Goal: Transaction & Acquisition: Purchase product/service

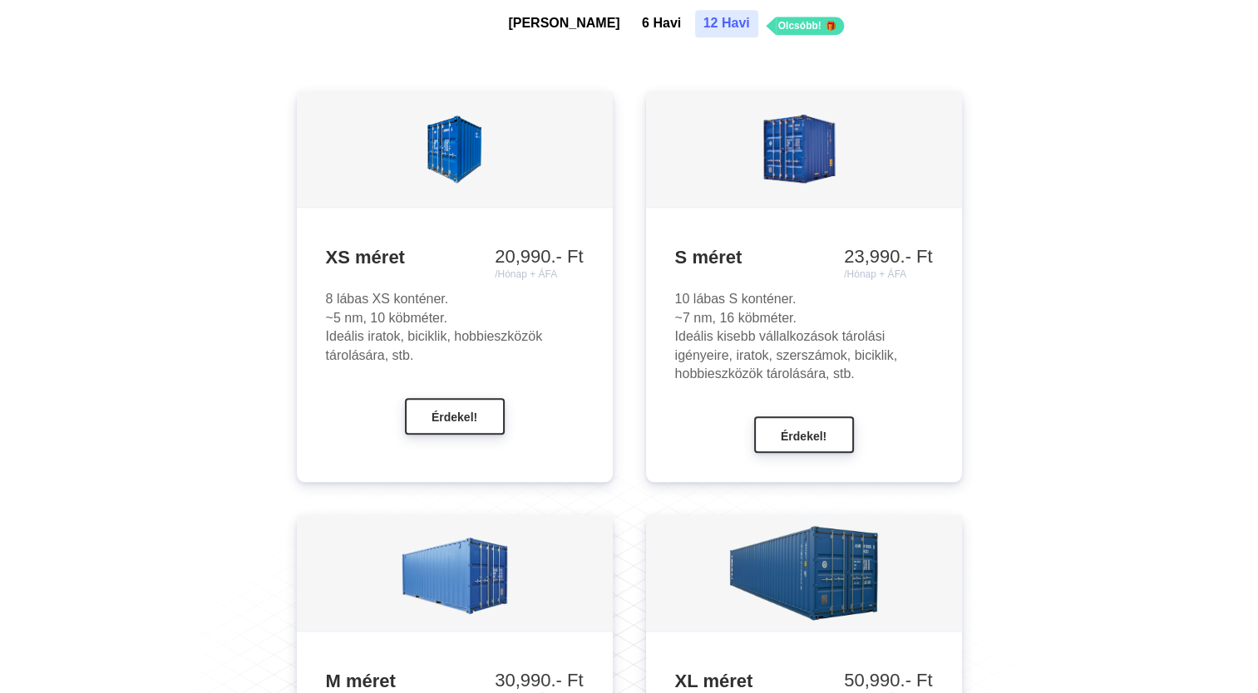
scroll to position [1500, 0]
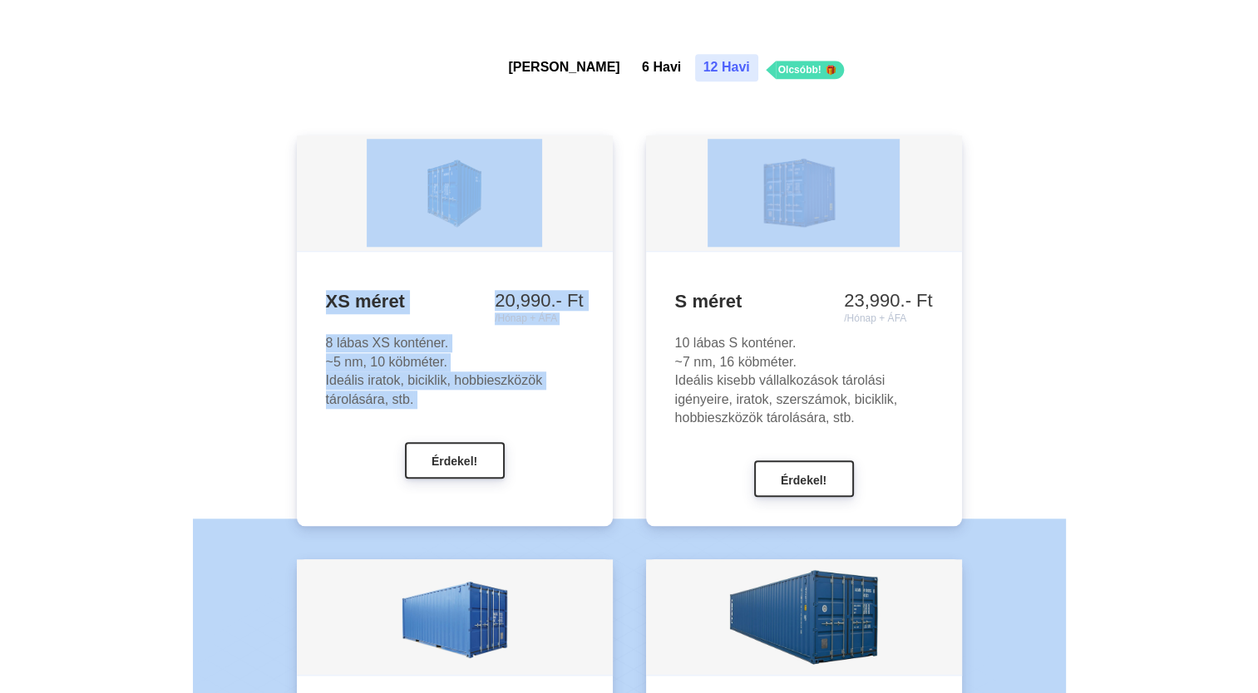
drag, startPoint x: 1254, startPoint y: 150, endPoint x: 1253, endPoint y: 134, distance: 16.7
drag, startPoint x: 1253, startPoint y: 134, endPoint x: 1169, endPoint y: 191, distance: 101.7
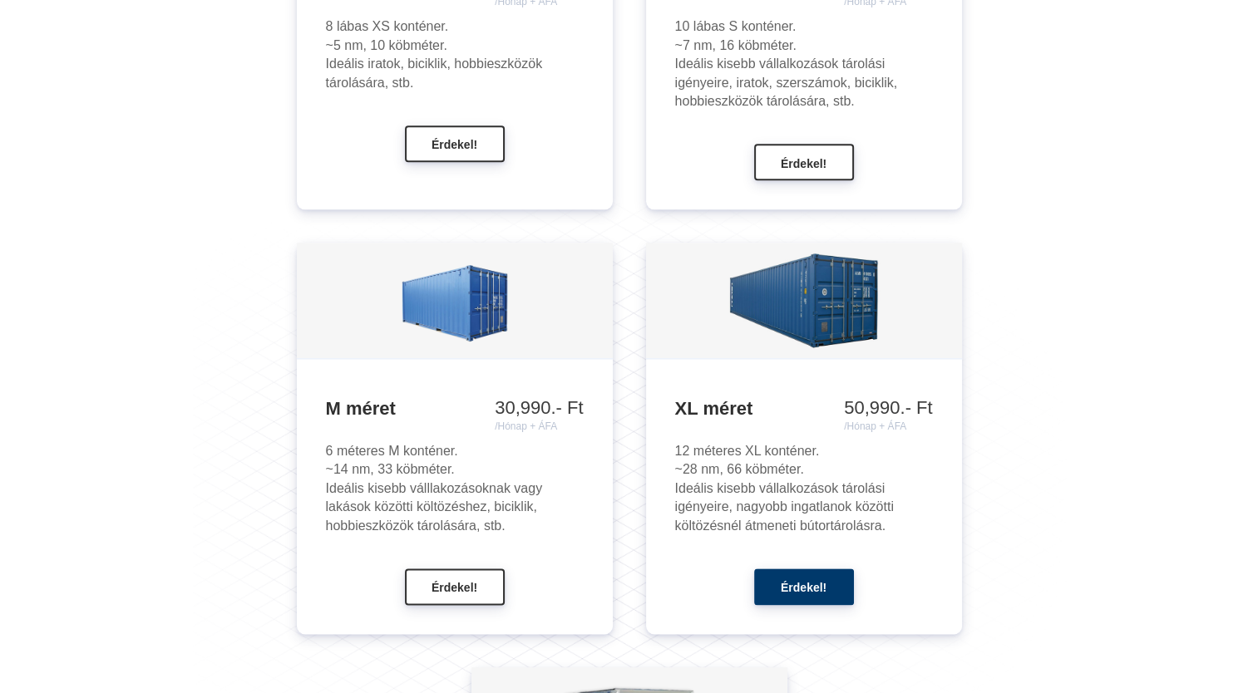
scroll to position [1915, 0]
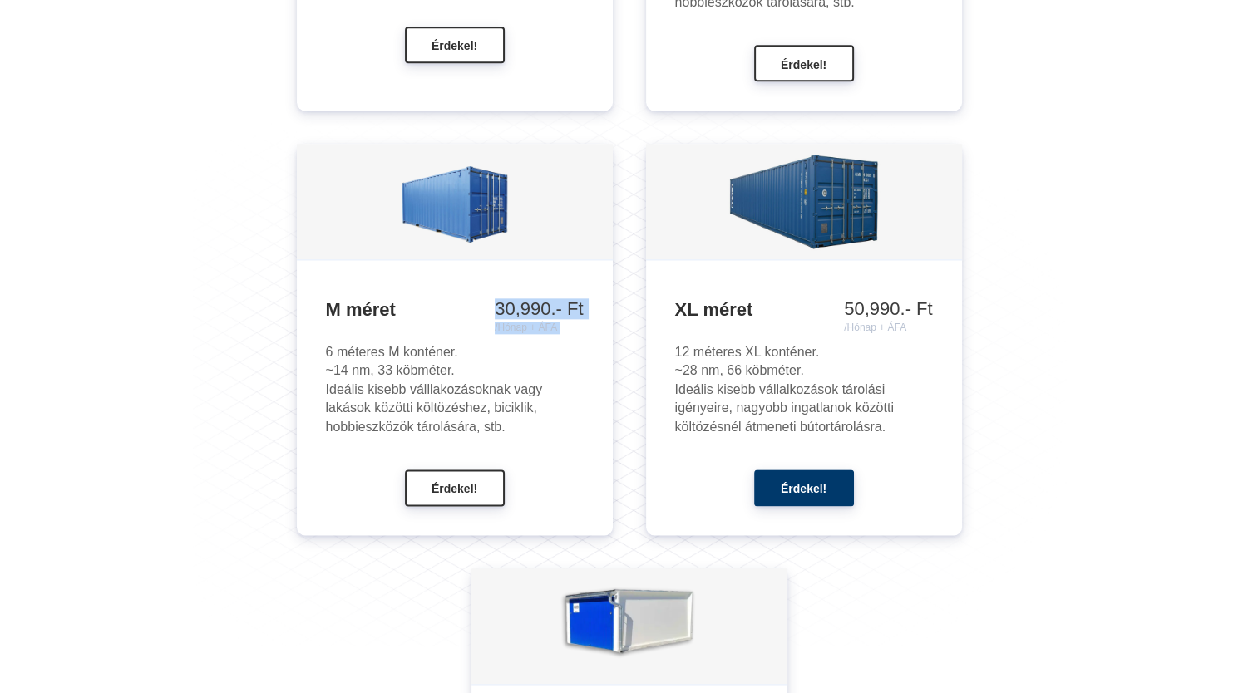
drag, startPoint x: 484, startPoint y: 308, endPoint x: 569, endPoint y: 305, distance: 84.8
click at [569, 305] on div "M méret 30,990.- Ft /Hónap + ÁFA 35,990.- Ft /Hónap + ÁFA 41,990.- Ft /Hónap + …" at bounding box center [455, 310] width 258 height 24
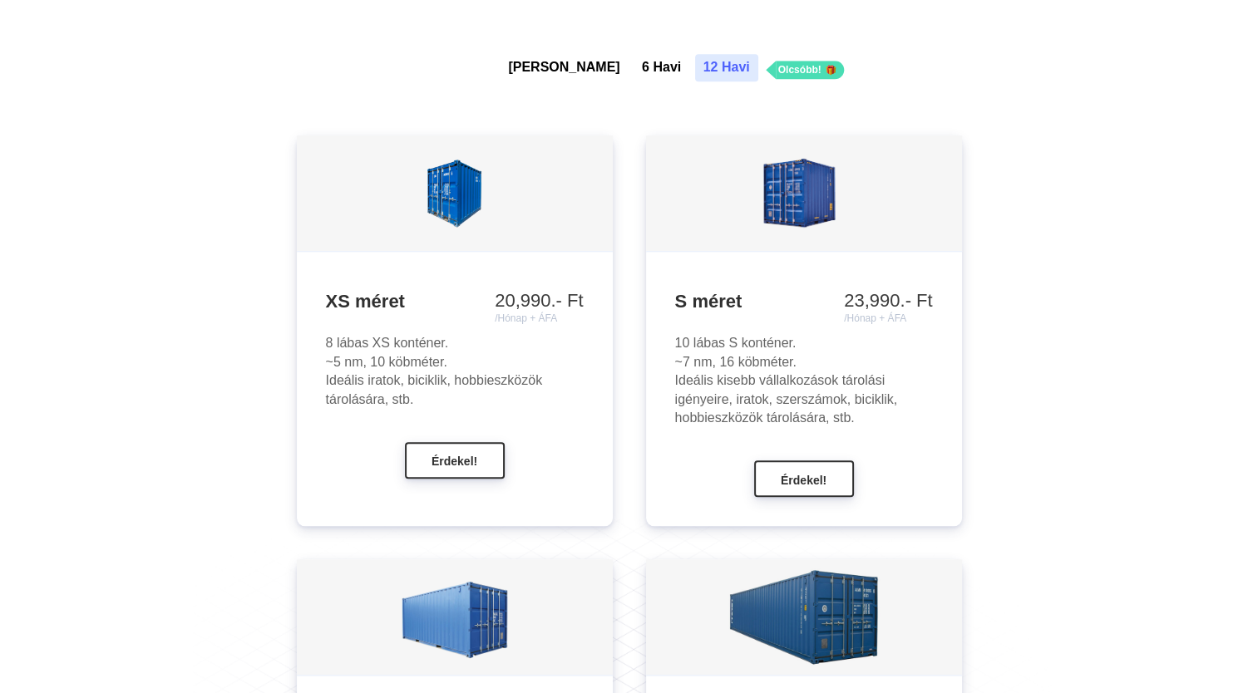
scroll to position [1583, 0]
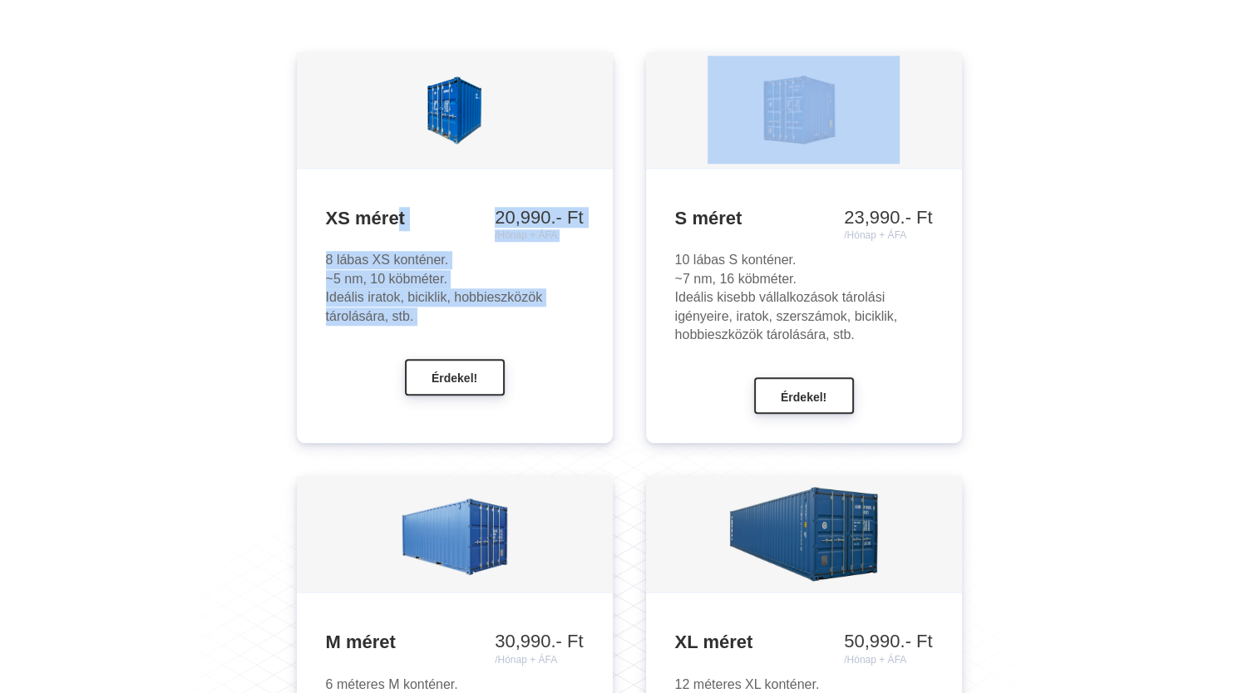
drag, startPoint x: 394, startPoint y: 218, endPoint x: 594, endPoint y: 378, distance: 256.0
click at [594, 378] on div "XS méret 20,990.- Ft /Hónap + ÁFA 23,990.- Ft /Hónap + ÁFA 28,990.- Ft /Hónap +…" at bounding box center [455, 297] width 316 height 256
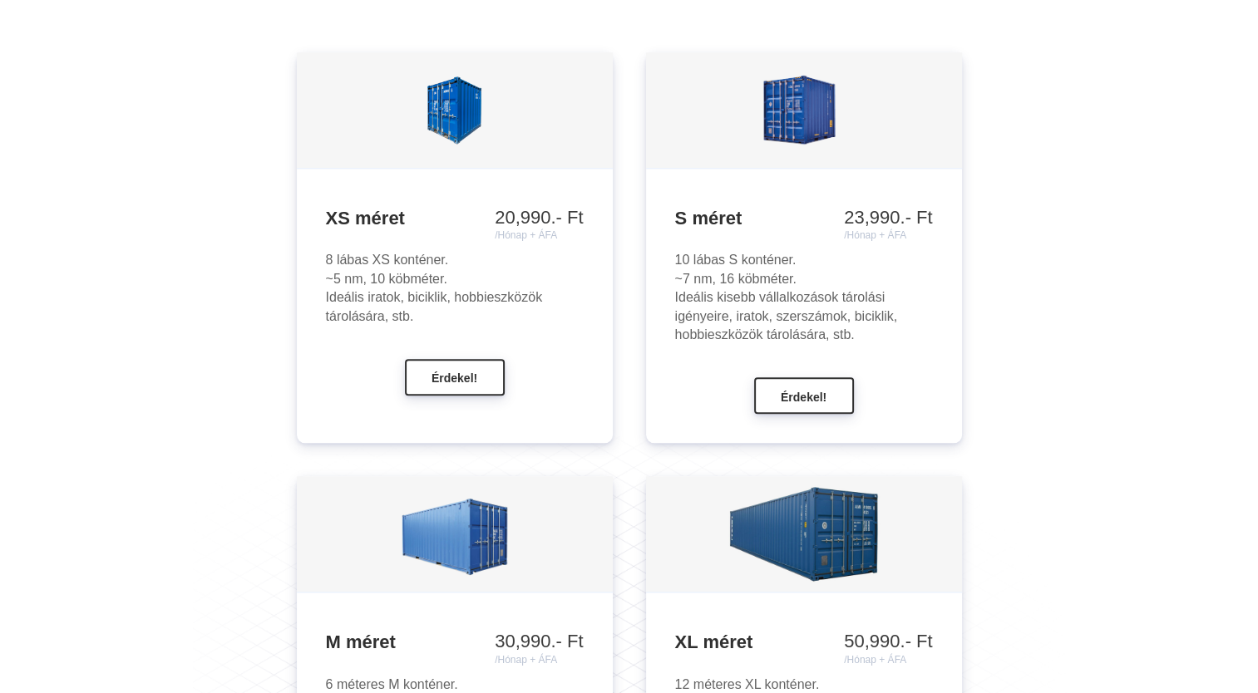
drag, startPoint x: 594, startPoint y: 378, endPoint x: 1227, endPoint y: 244, distance: 647.6
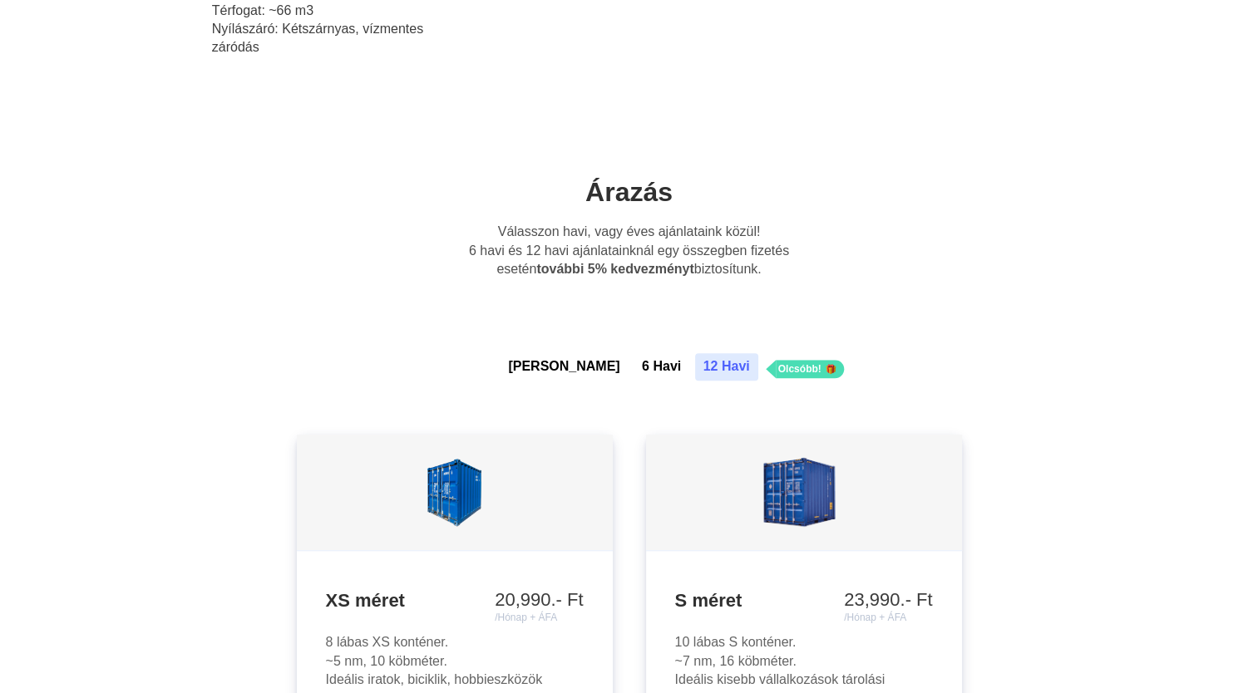
scroll to position [1074, 0]
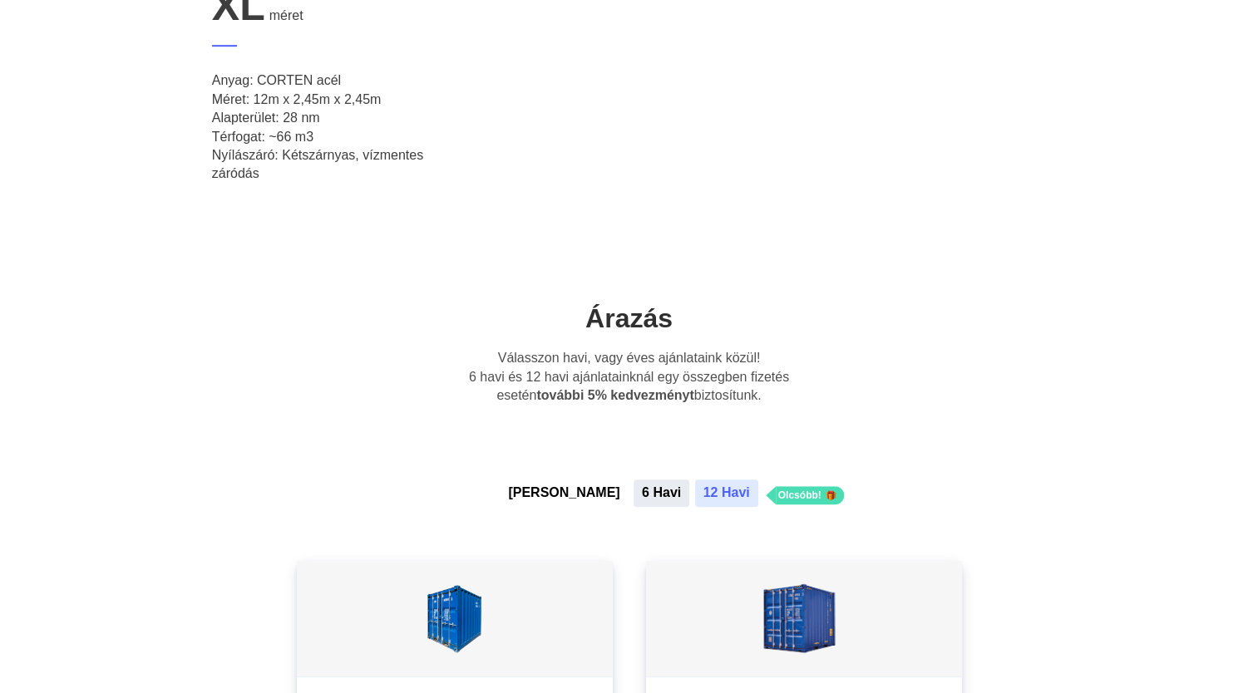
click at [633, 483] on button "6 Havi" at bounding box center [661, 493] width 56 height 27
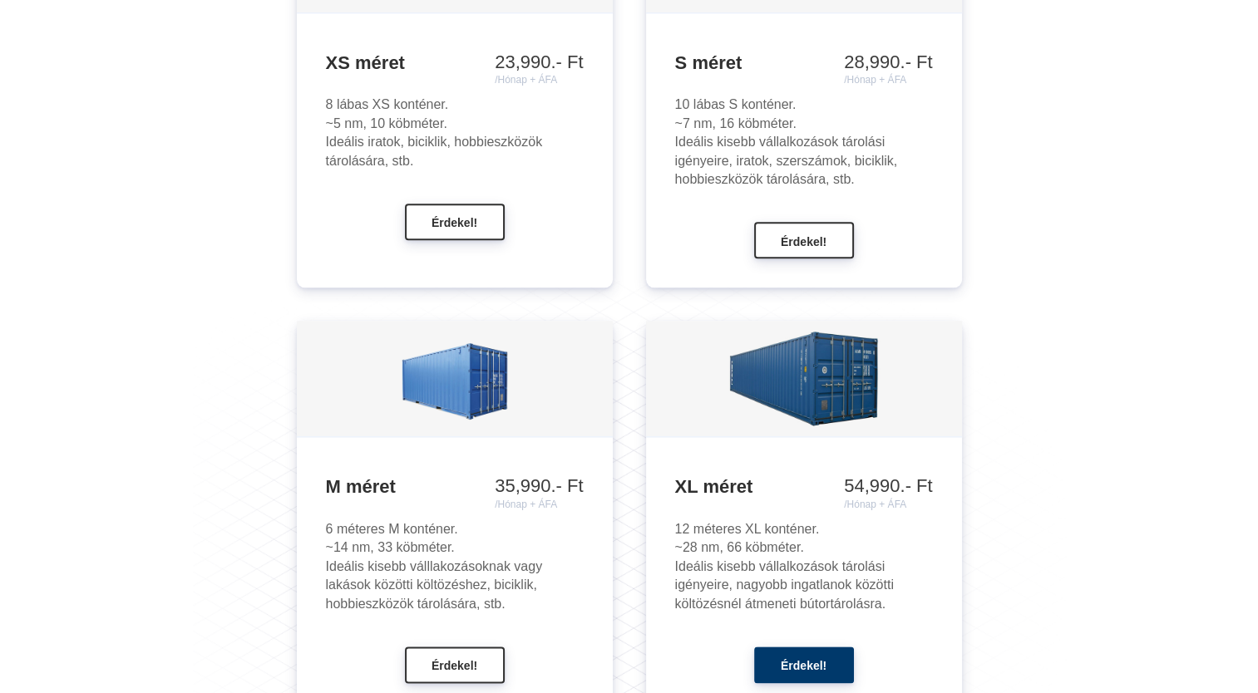
scroll to position [1822, 0]
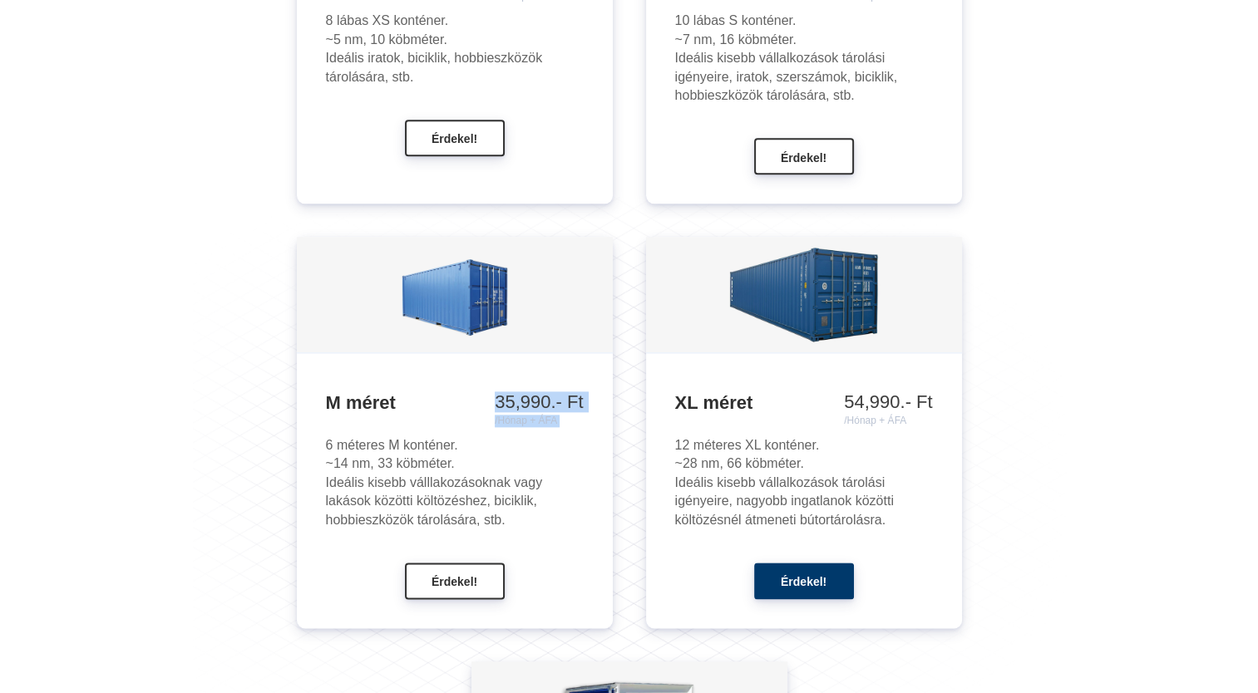
drag, startPoint x: 494, startPoint y: 421, endPoint x: 624, endPoint y: 411, distance: 130.9
click at [624, 411] on ul "XS méret 20,990.- Ft /Hónap + ÁFA 23,990.- Ft /Hónap + ÁFA 28,990.- Ft /Hónap +…" at bounding box center [629, 468] width 873 height 1310
click at [206, 308] on ul "XS méret 20,990.- Ft /Hónap + ÁFA 23,990.- Ft /Hónap + ÁFA 28,990.- Ft /Hónap +…" at bounding box center [629, 468] width 873 height 1310
drag, startPoint x: 489, startPoint y: 402, endPoint x: 576, endPoint y: 411, distance: 87.8
click at [576, 411] on div "M méret 30,990.- Ft /Hónap + ÁFA 35,990.- Ft /Hónap + ÁFA 41,990.- Ft /Hónap + …" at bounding box center [455, 404] width 258 height 24
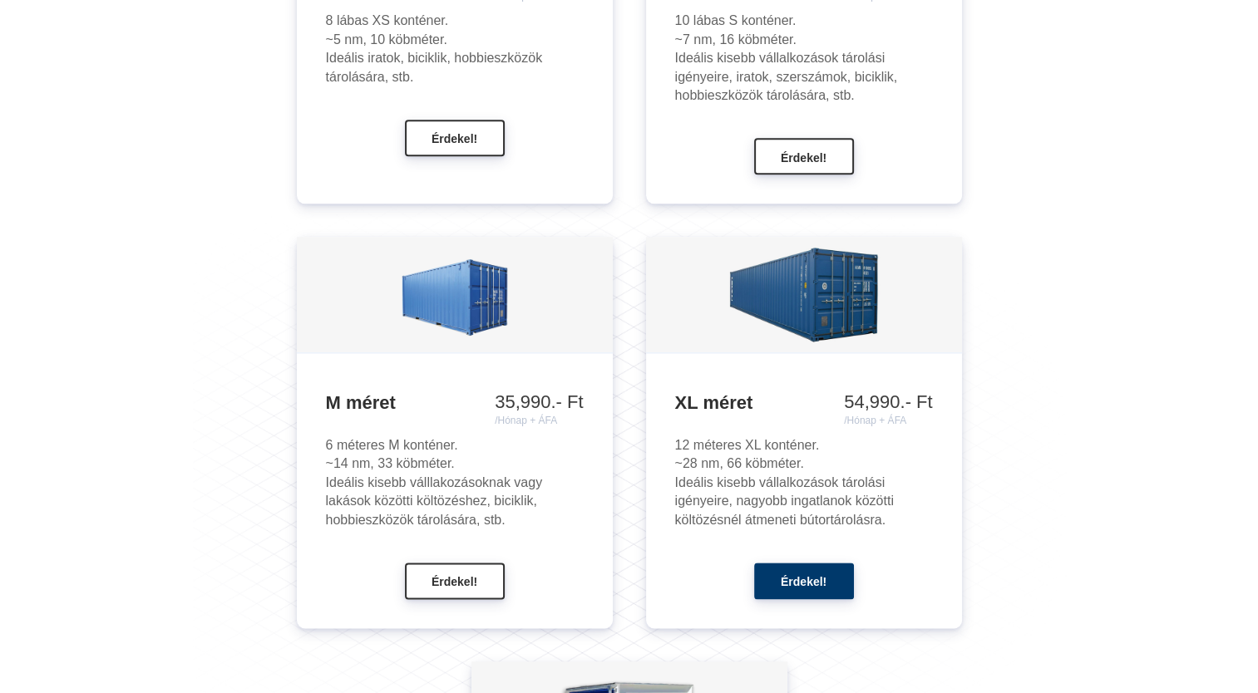
drag, startPoint x: 576, startPoint y: 411, endPoint x: 416, endPoint y: 426, distance: 161.2
click at [419, 431] on div "M méret 30,990.- Ft /Hónap + ÁFA 35,990.- Ft /Hónap + ÁFA 41,990.- Ft /Hónap + …" at bounding box center [455, 490] width 316 height 275
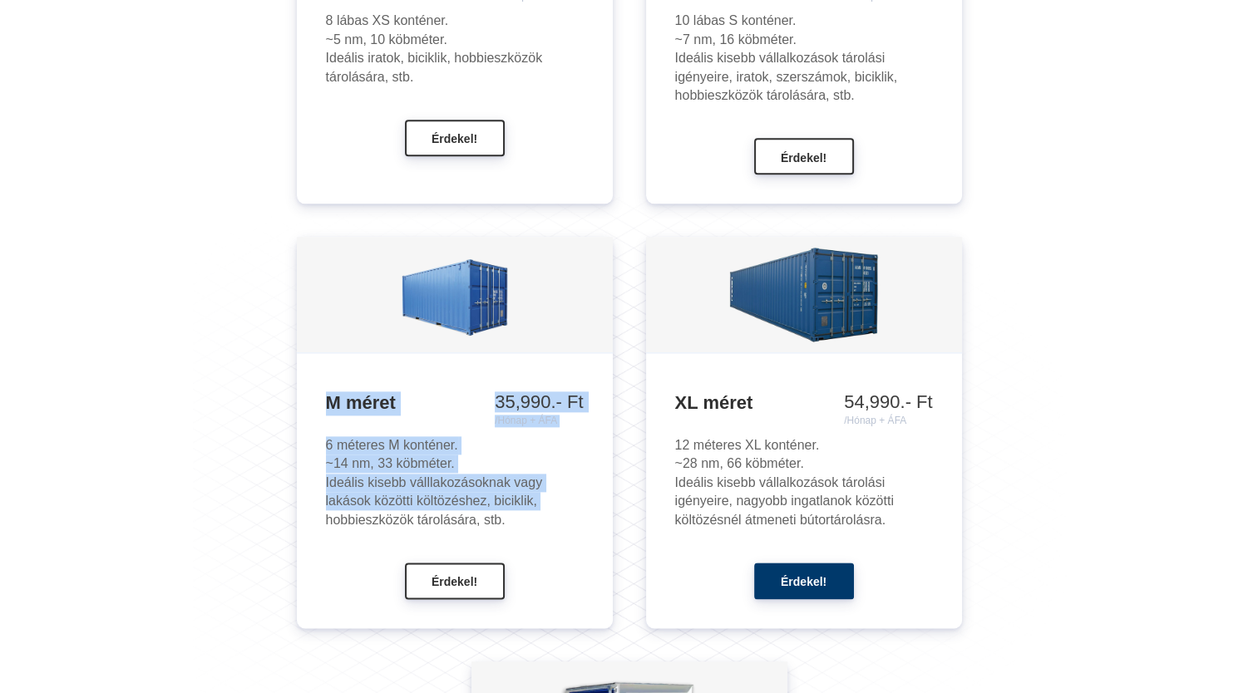
drag, startPoint x: 416, startPoint y: 409, endPoint x: 571, endPoint y: 503, distance: 181.6
click at [571, 503] on div "M méret 30,990.- Ft /Hónap + ÁFA 35,990.- Ft /Hónap + ÁFA 41,990.- Ft /Hónap + …" at bounding box center [455, 490] width 316 height 275
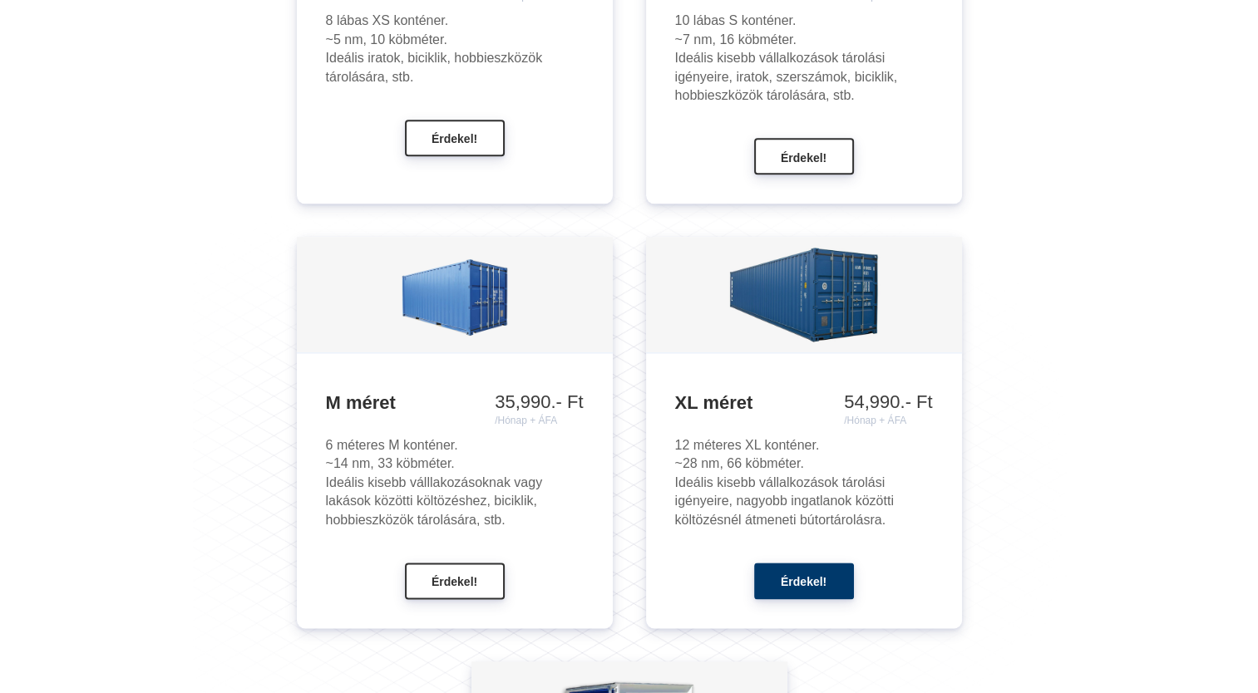
drag, startPoint x: 571, startPoint y: 503, endPoint x: 556, endPoint y: 579, distance: 77.9
click at [556, 579] on div "Érdekel!" at bounding box center [455, 581] width 258 height 37
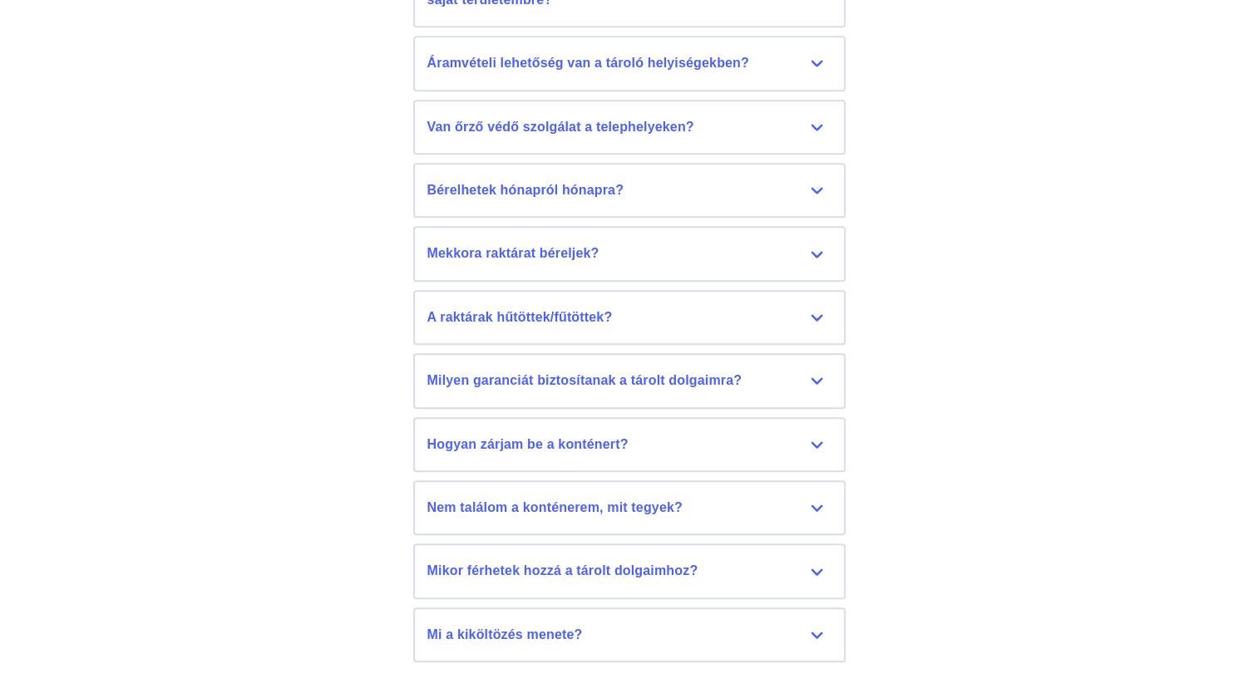
scroll to position [7665, 0]
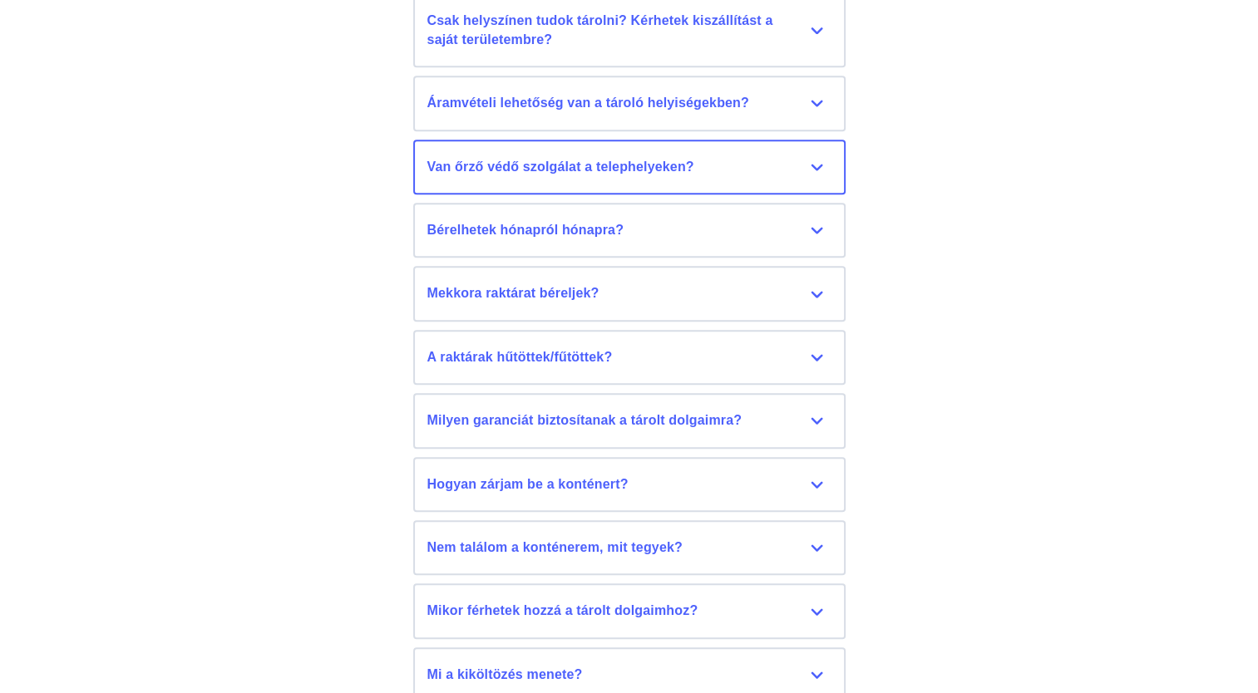
click at [712, 171] on button "Van őrző védő szolgálat a telephelyeken? Személyes őrző-védő szolgálat nincs, v…" at bounding box center [629, 167] width 432 height 55
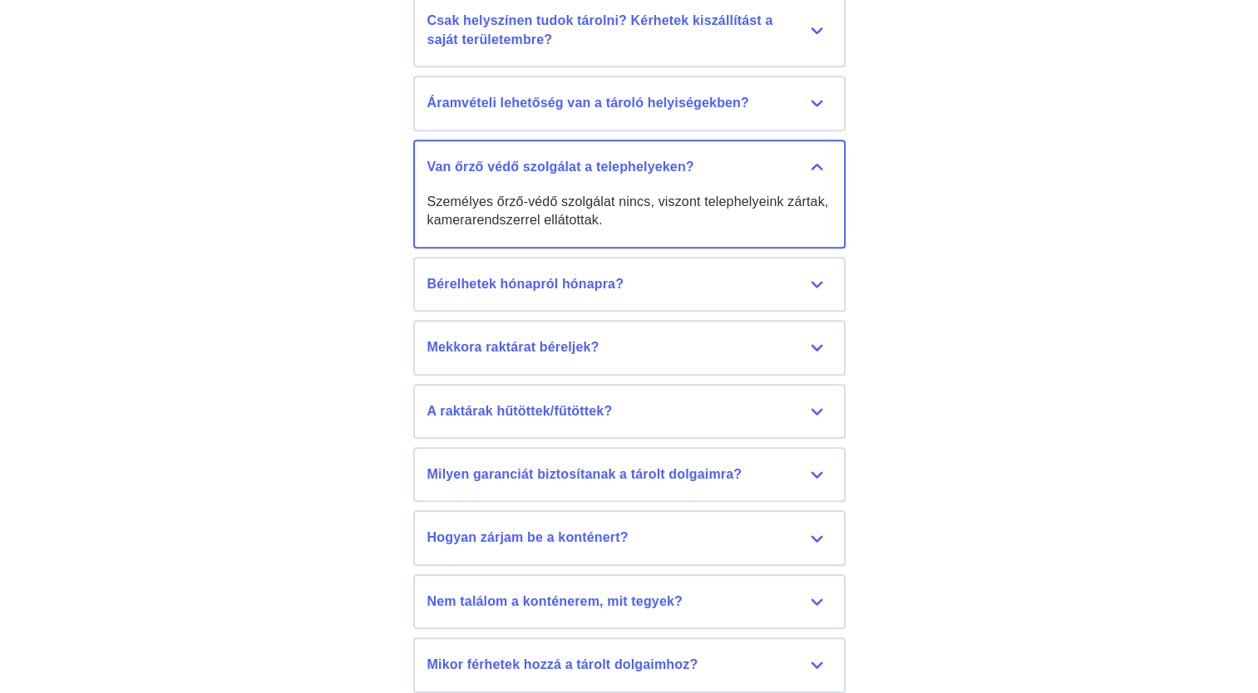
click at [699, 161] on div "Van őrző védő szolgálat a telephelyeken?" at bounding box center [629, 167] width 404 height 18
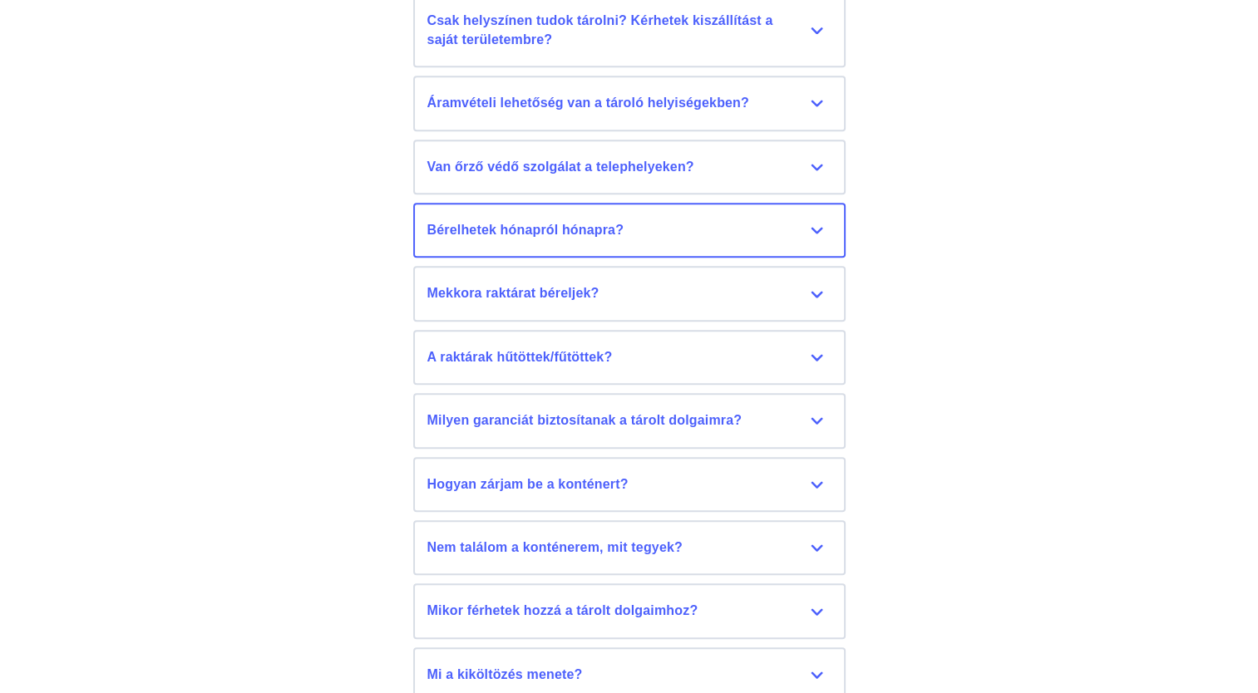
click at [682, 221] on div "Bérelhetek hónapról hónapra?" at bounding box center [629, 230] width 404 height 18
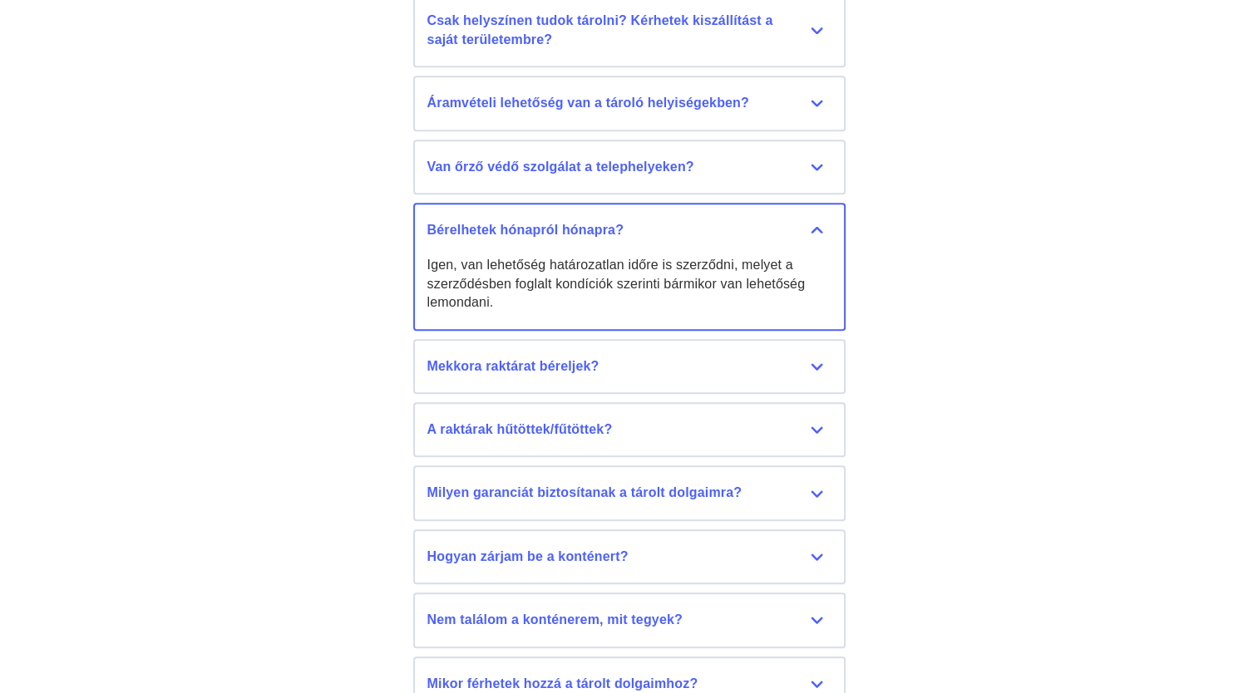
click at [682, 221] on div "Bérelhetek hónapról hónapra?" at bounding box center [629, 230] width 404 height 18
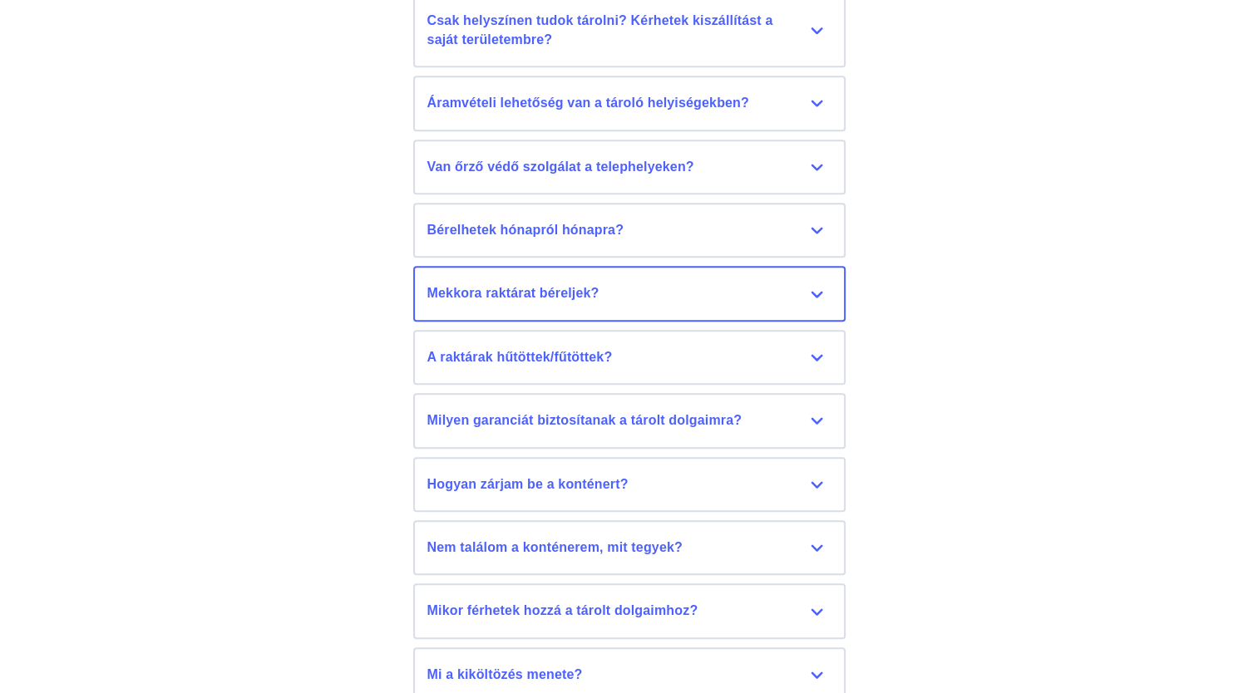
click at [675, 284] on div "Mekkora raktárat béreljek?" at bounding box center [629, 293] width 404 height 18
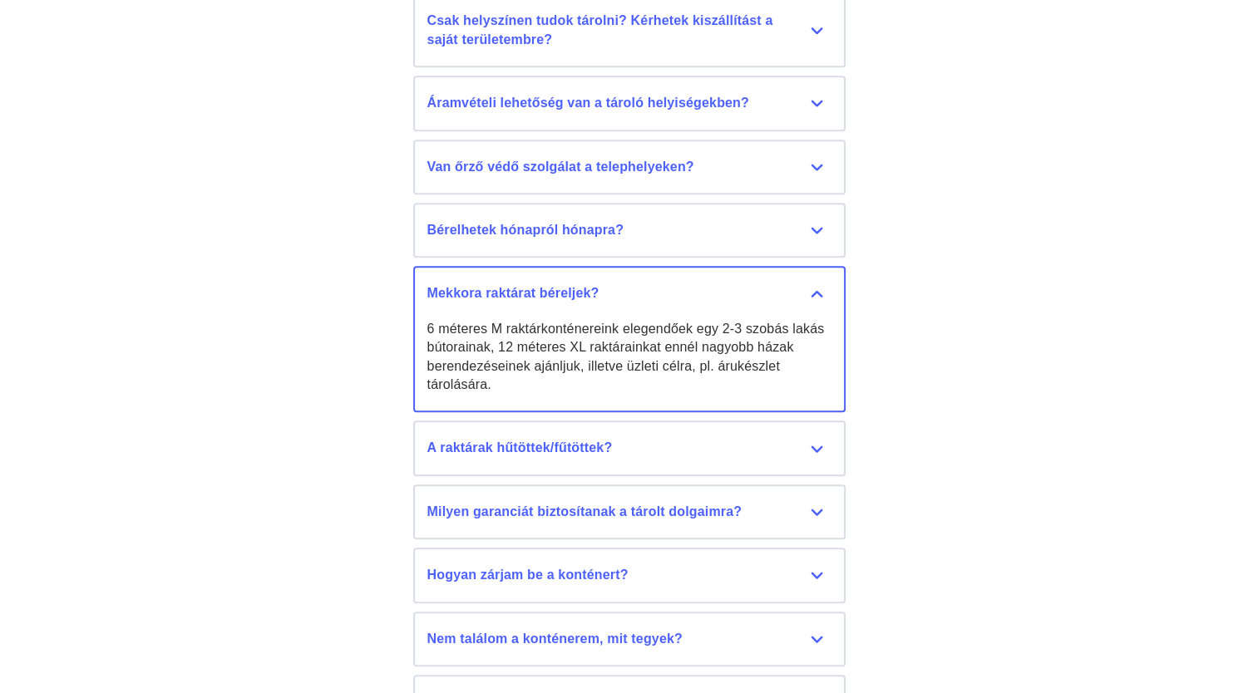
click at [675, 284] on div "Mekkora raktárat béreljek?" at bounding box center [629, 293] width 404 height 18
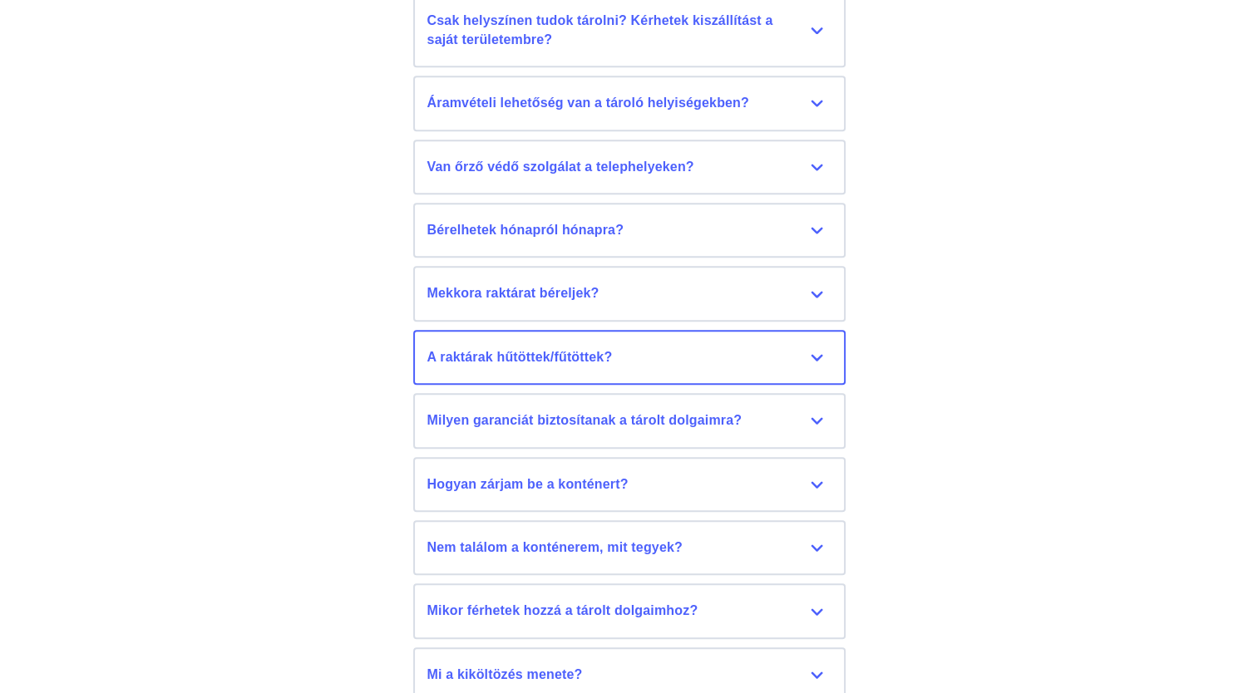
click at [662, 351] on div "A raktárak hűtöttek/fűtöttek?" at bounding box center [629, 357] width 404 height 18
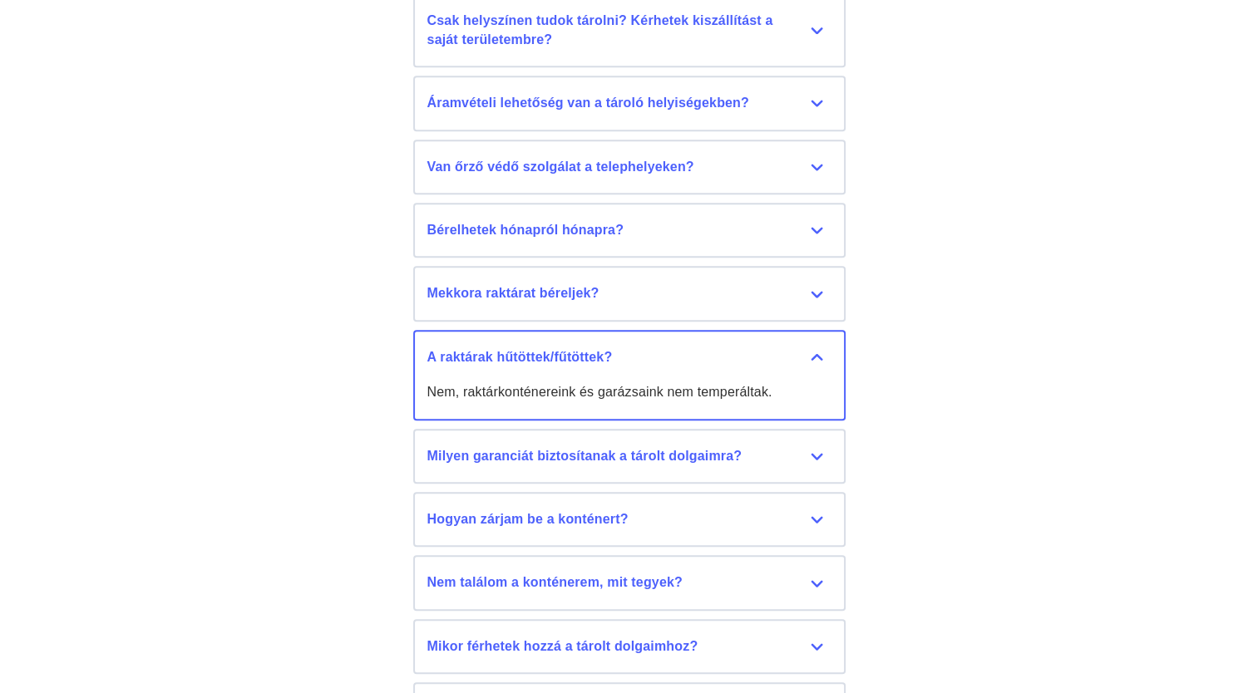
click at [662, 351] on div "A raktárak hűtöttek/fűtöttek?" at bounding box center [629, 357] width 404 height 18
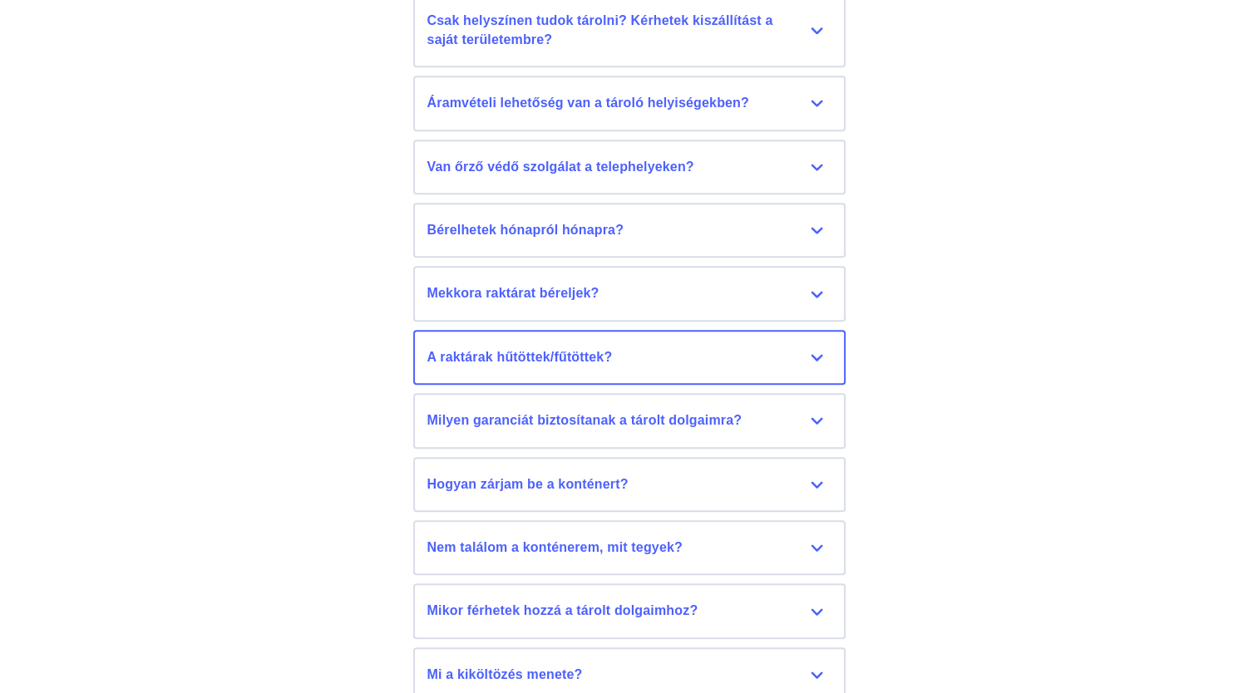
click at [662, 351] on div "A raktárak hűtöttek/fűtöttek?" at bounding box center [629, 357] width 404 height 18
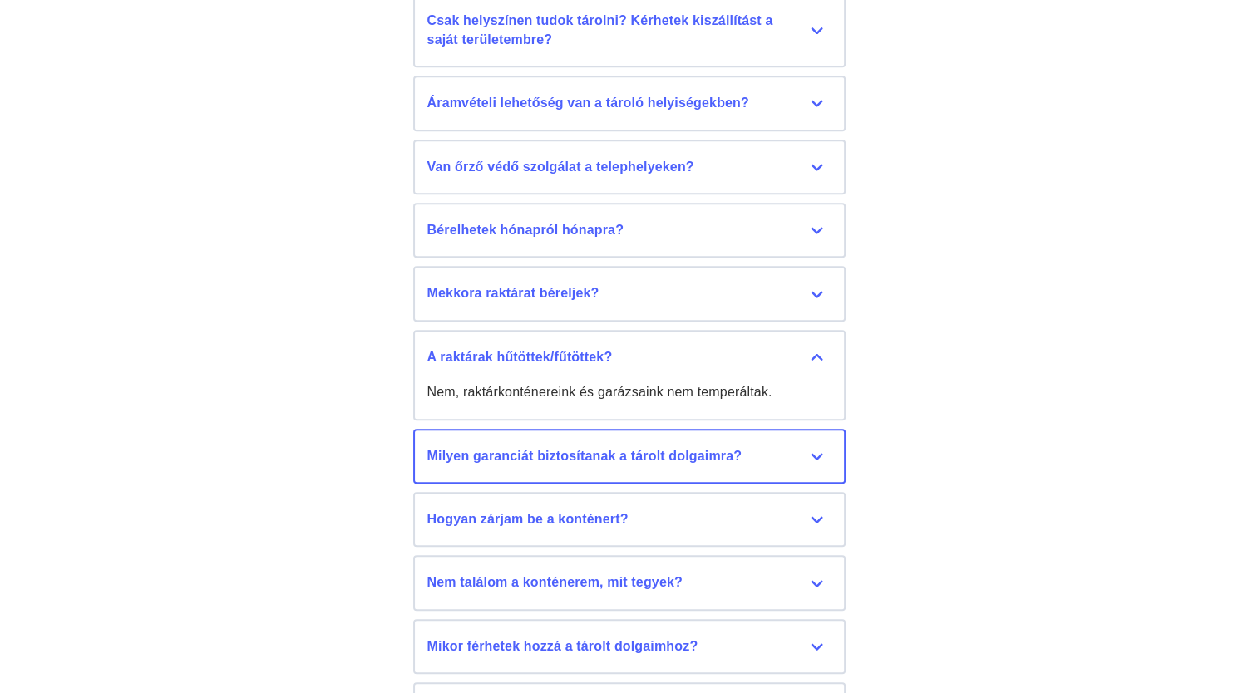
click at [702, 473] on button "Milyen garanciát biztosítanak a tárolt dolgaimra? Az Érdraktár Kft. nem tudja g…" at bounding box center [629, 456] width 432 height 55
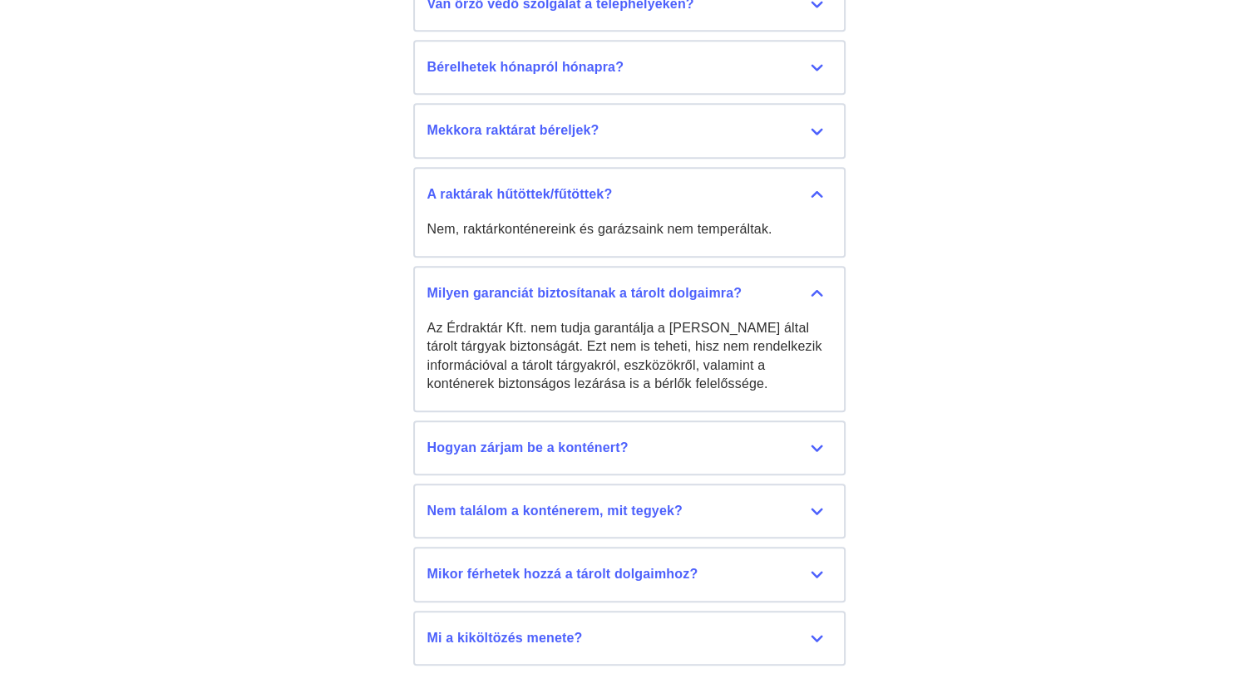
scroll to position [7831, 0]
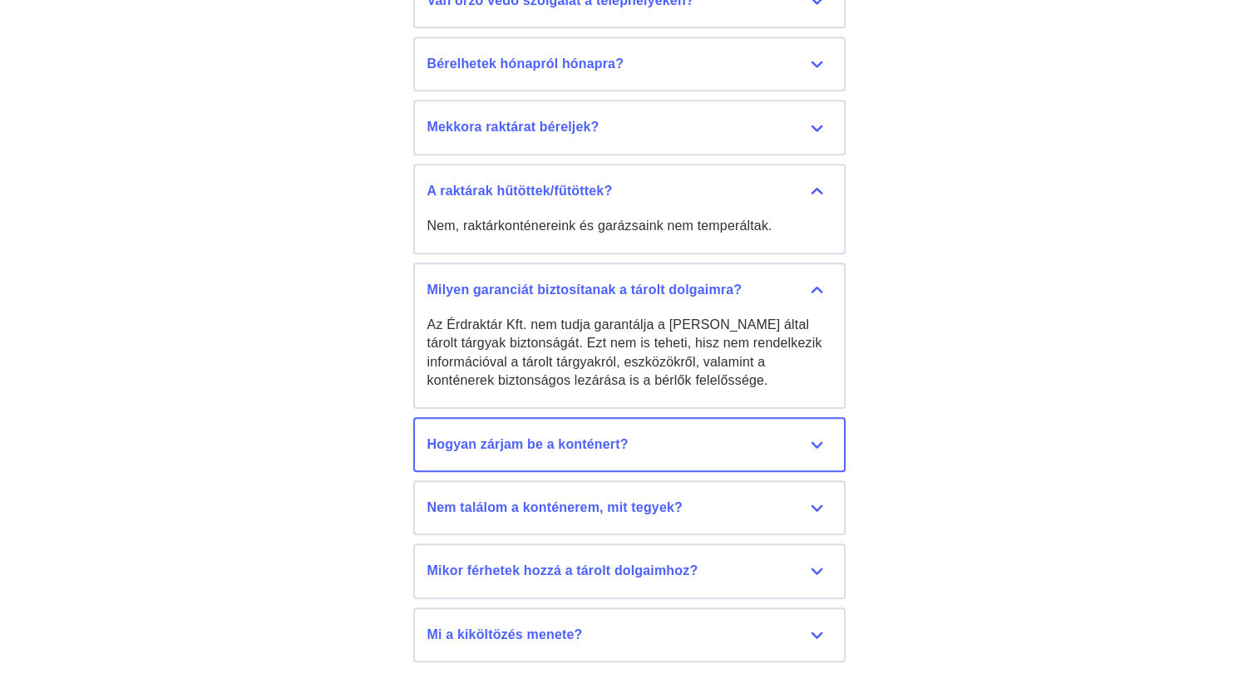
click at [663, 441] on div "Hogyan zárjam be a konténert?" at bounding box center [629, 445] width 404 height 18
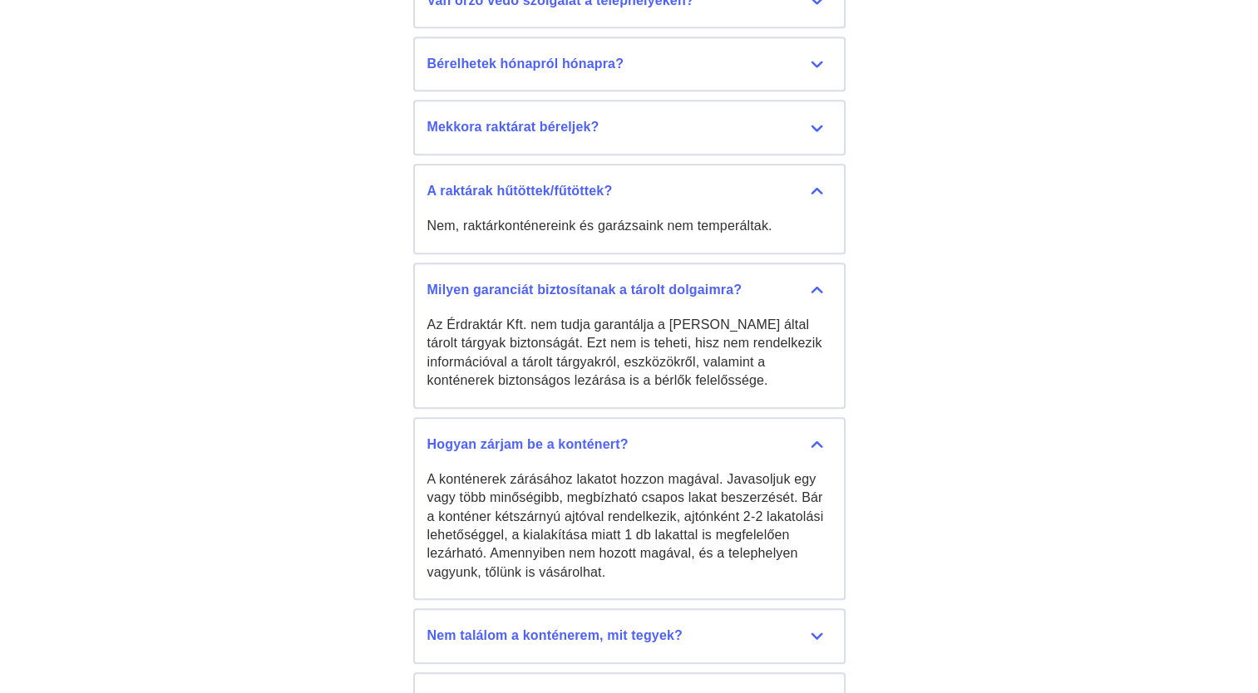
drag, startPoint x: 495, startPoint y: 485, endPoint x: 681, endPoint y: 589, distance: 213.6
click at [681, 589] on button "Hogyan zárjam be a konténert? A konténerek zárásához lakatot hozzon magával. Ja…" at bounding box center [629, 509] width 432 height 184
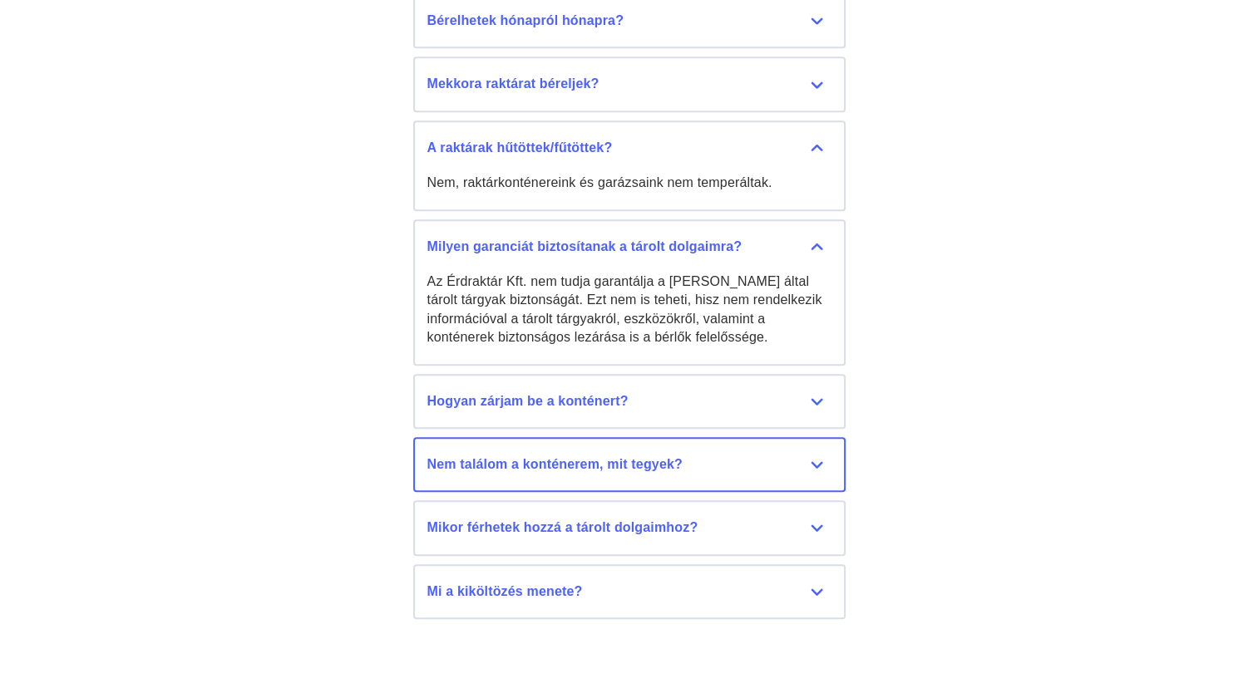
scroll to position [7914, 0]
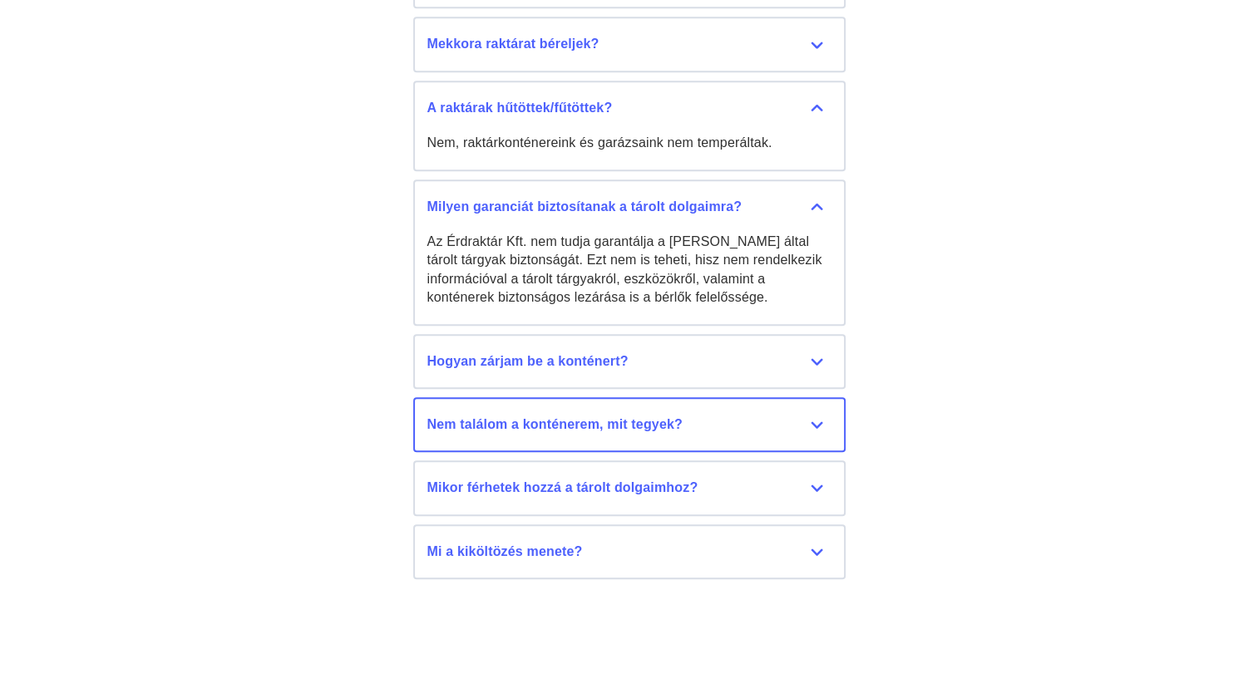
click at [672, 399] on button "Nem találom a konténerem, mit tegyek? Szerződéskor mindig küldünk egy informáci…" at bounding box center [629, 424] width 432 height 55
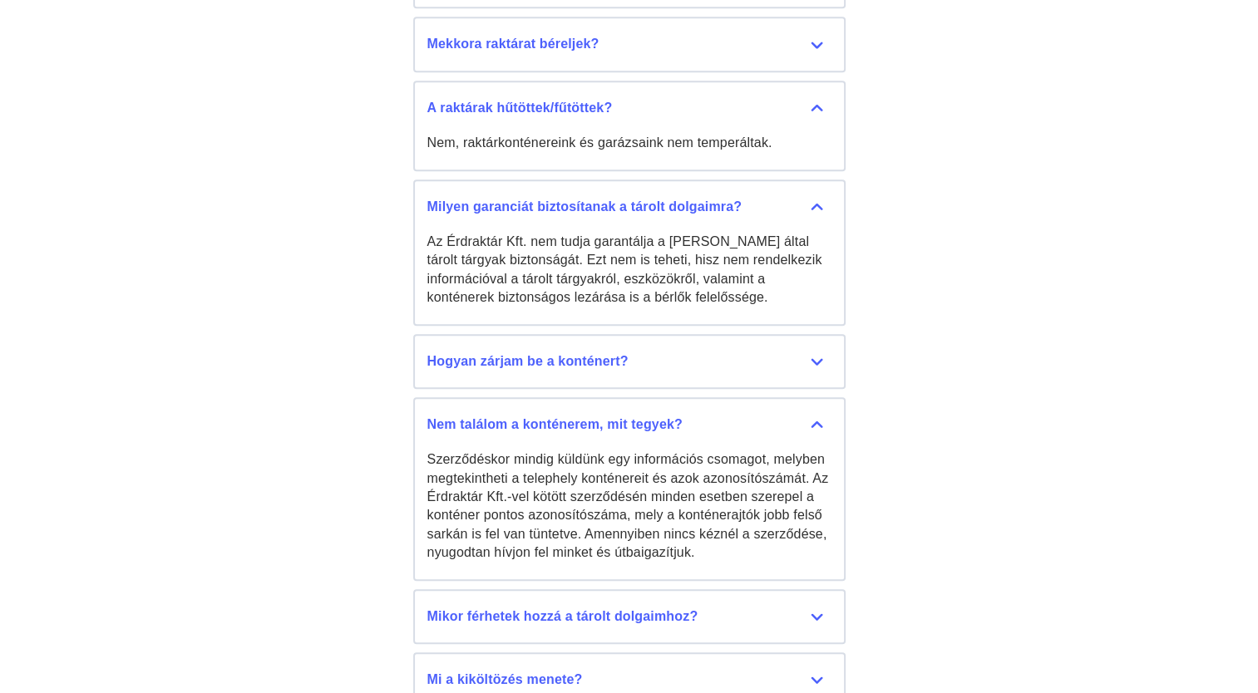
click at [1070, 431] on div "Gyakori kérdések — válaszok Leggyakoribb kérdések, melyeket bérlőinktől hallunk…" at bounding box center [629, 85] width 1258 height 1327
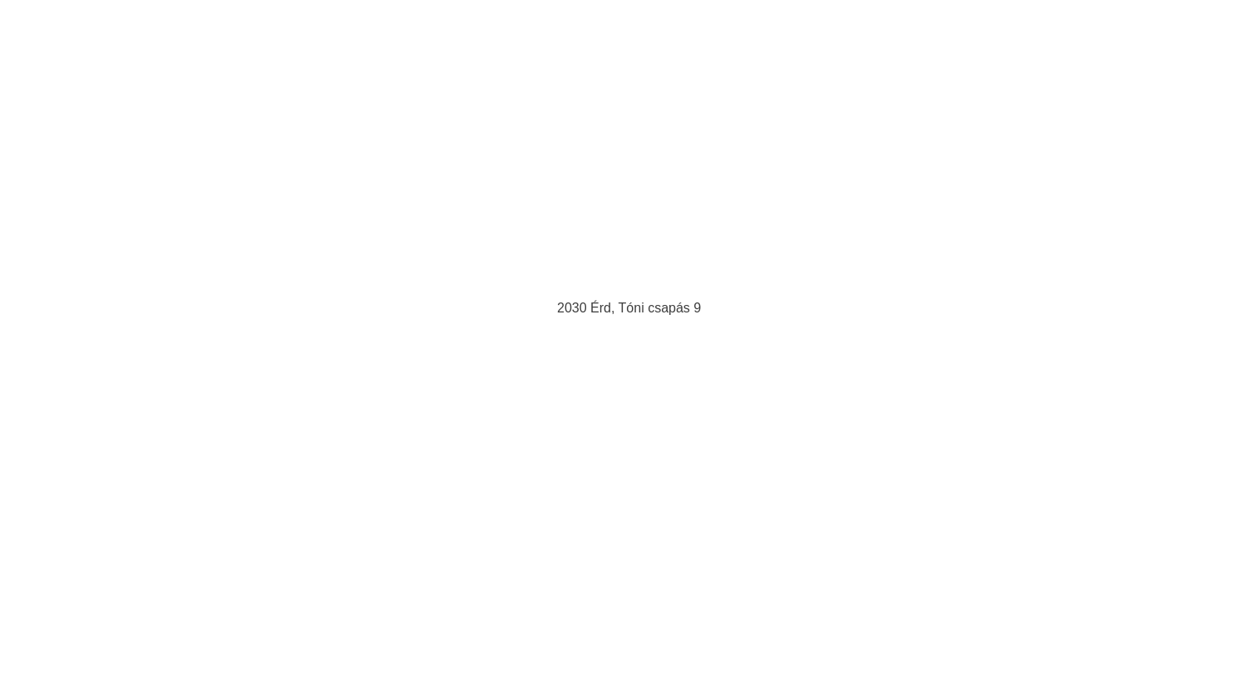
scroll to position [9198, 0]
